Goal: Information Seeking & Learning: Check status

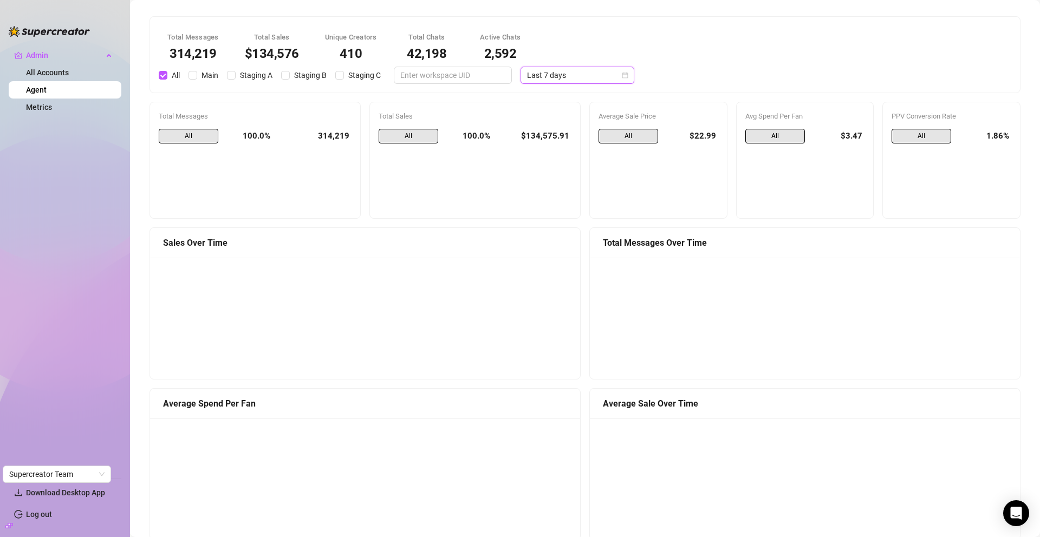
click at [527, 73] on span "Last 7 days" at bounding box center [577, 75] width 101 height 16
click at [531, 96] on div "Last 24 hours" at bounding box center [567, 97] width 96 height 12
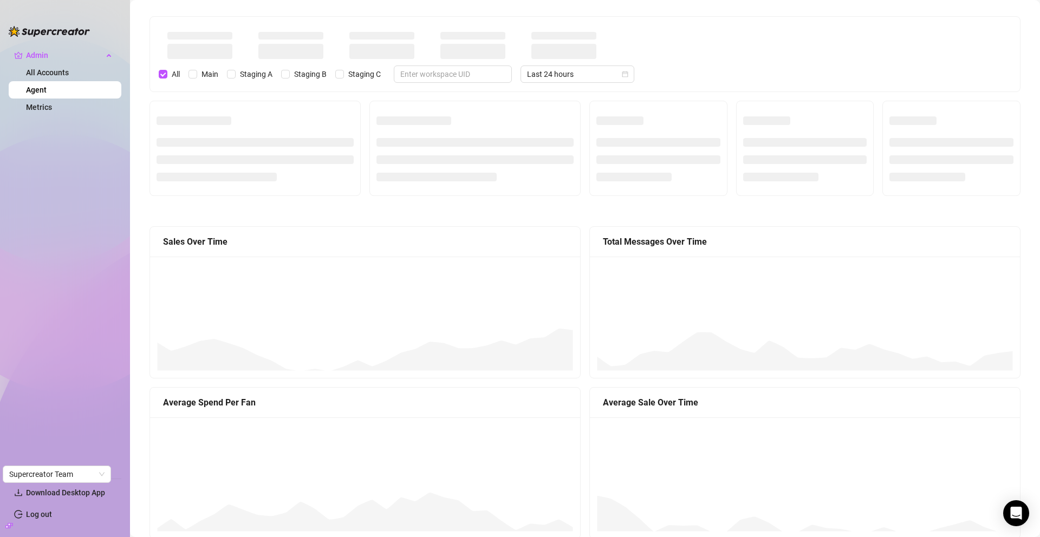
drag, startPoint x: 531, startPoint y: 96, endPoint x: 530, endPoint y: 89, distance: 7.7
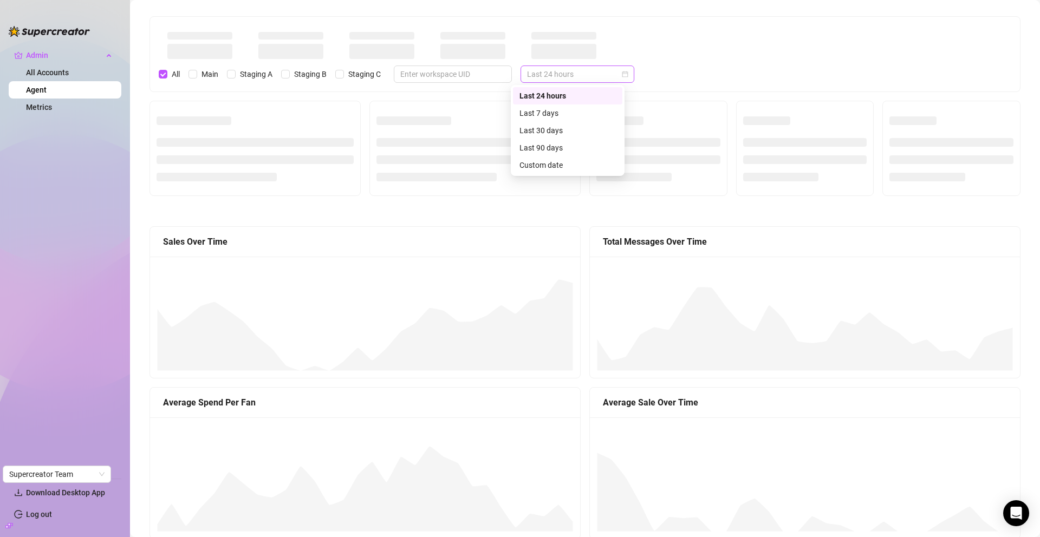
click at [543, 74] on span "Last 24 hours" at bounding box center [577, 74] width 101 height 16
drag, startPoint x: 551, startPoint y: 79, endPoint x: 547, endPoint y: 70, distance: 9.5
click at [550, 79] on span "Last 24 hours" at bounding box center [577, 74] width 101 height 16
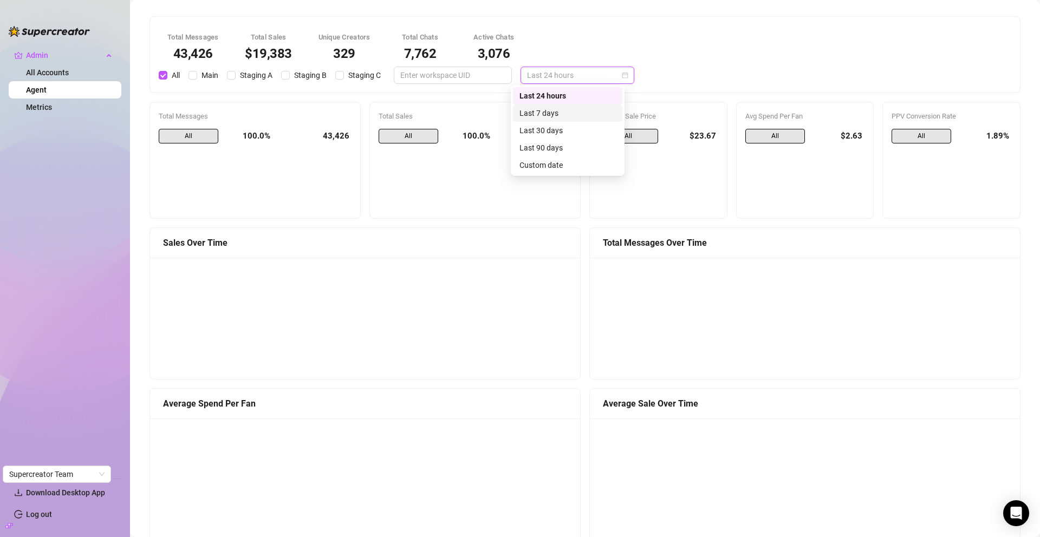
click at [548, 109] on div "Last 7 days" at bounding box center [567, 113] width 96 height 12
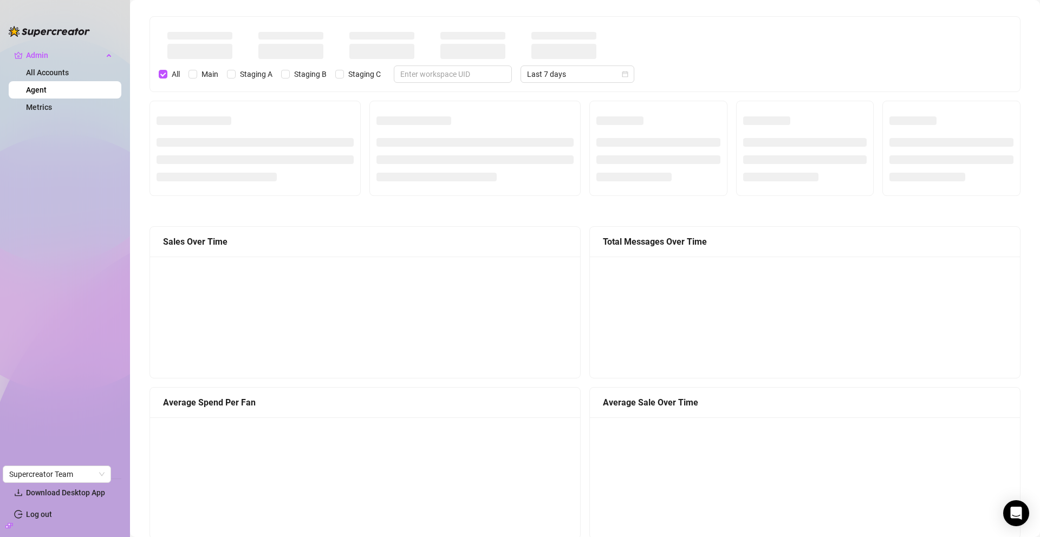
click at [548, 108] on div at bounding box center [474, 148] width 197 height 81
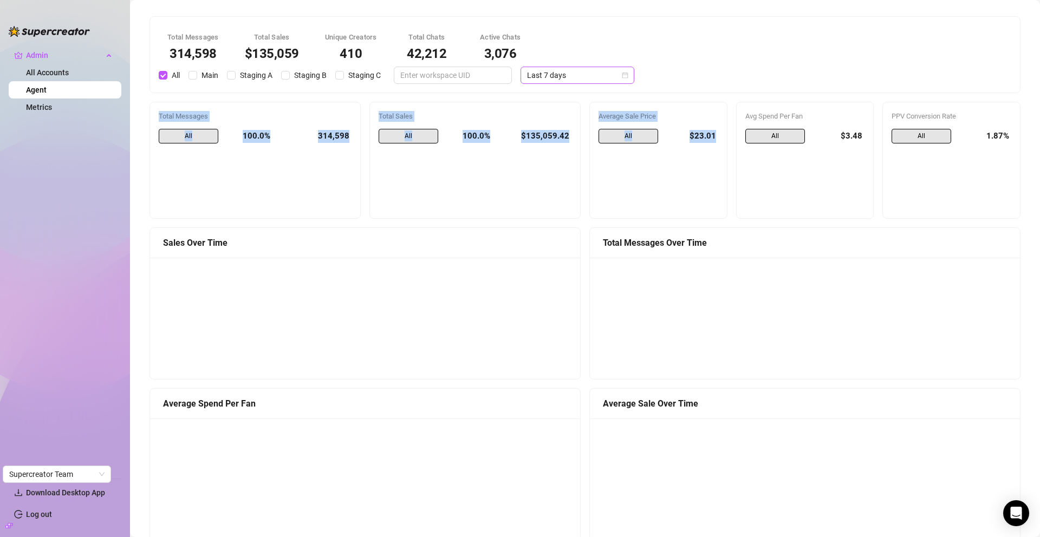
drag, startPoint x: 673, startPoint y: 148, endPoint x: 568, endPoint y: 72, distance: 129.4
drag, startPoint x: 568, startPoint y: 72, endPoint x: 556, endPoint y: 125, distance: 54.0
click at [568, 72] on span "Last 7 days" at bounding box center [577, 75] width 101 height 16
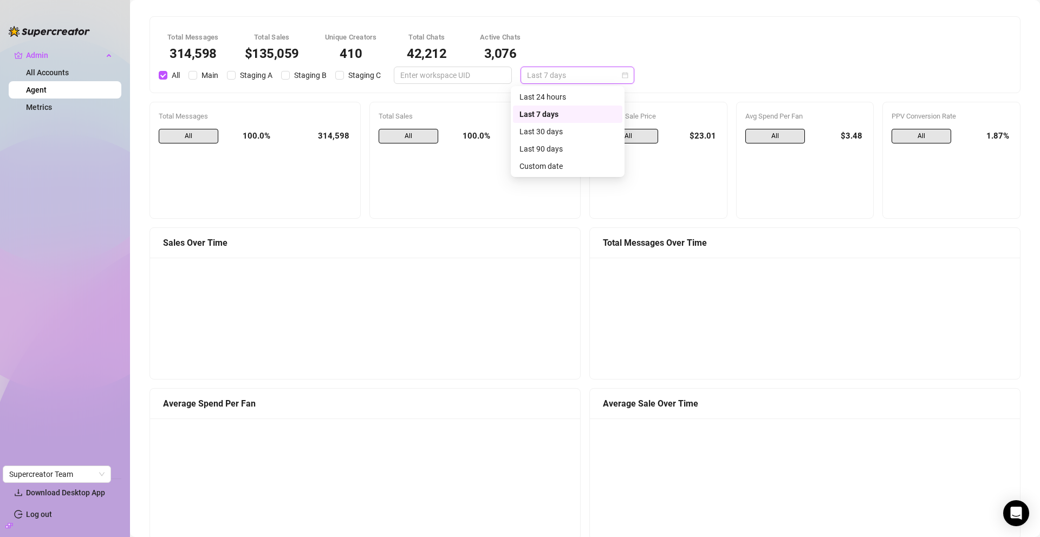
click at [592, 70] on span "Last 7 days" at bounding box center [577, 75] width 101 height 16
click at [563, 133] on div "Last 30 days" at bounding box center [567, 132] width 96 height 12
